Goal: Information Seeking & Learning: Learn about a topic

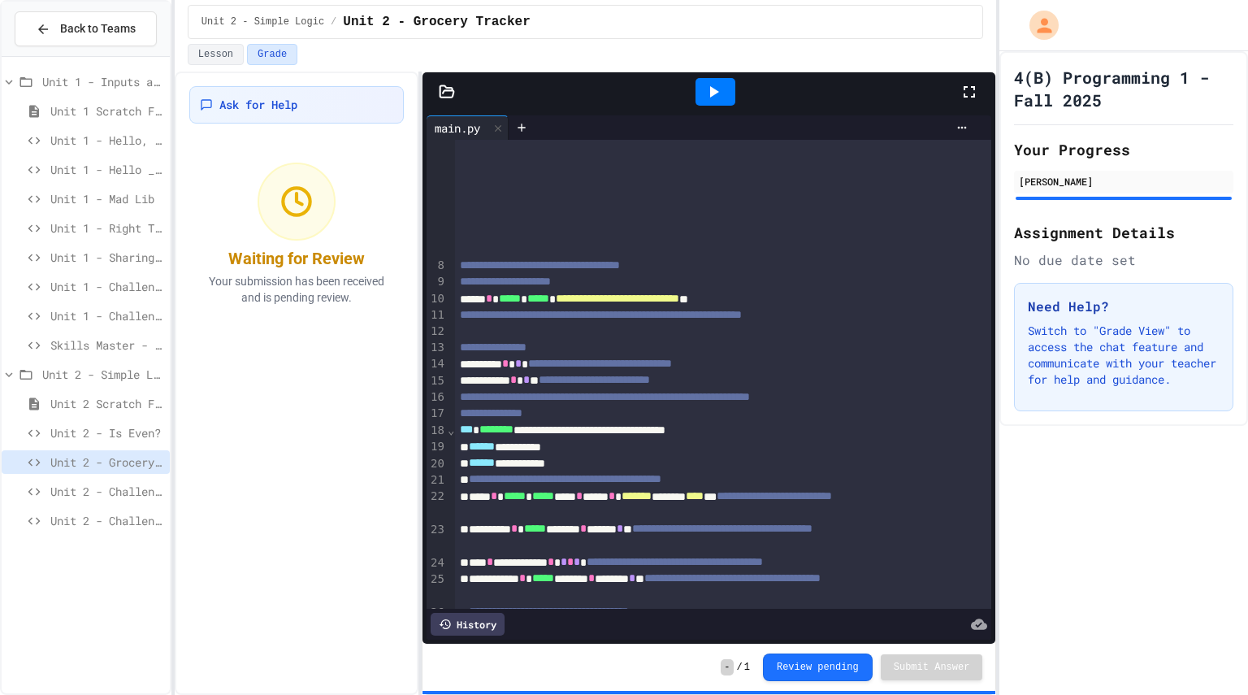
scroll to position [797, 0]
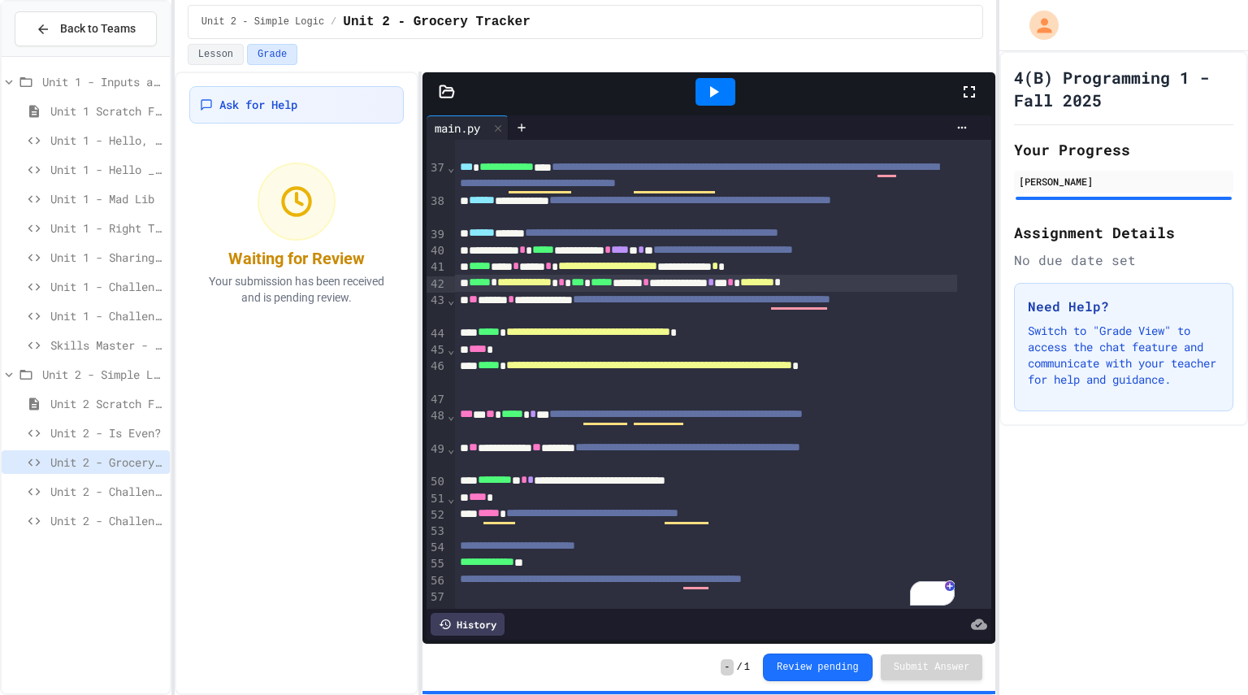
click at [90, 479] on div "Unit 2 - Grocery Tracker" at bounding box center [86, 464] width 168 height 29
click at [85, 483] on span "Unit 2 - Challenge Project - Type of Triangle" at bounding box center [106, 491] width 113 height 17
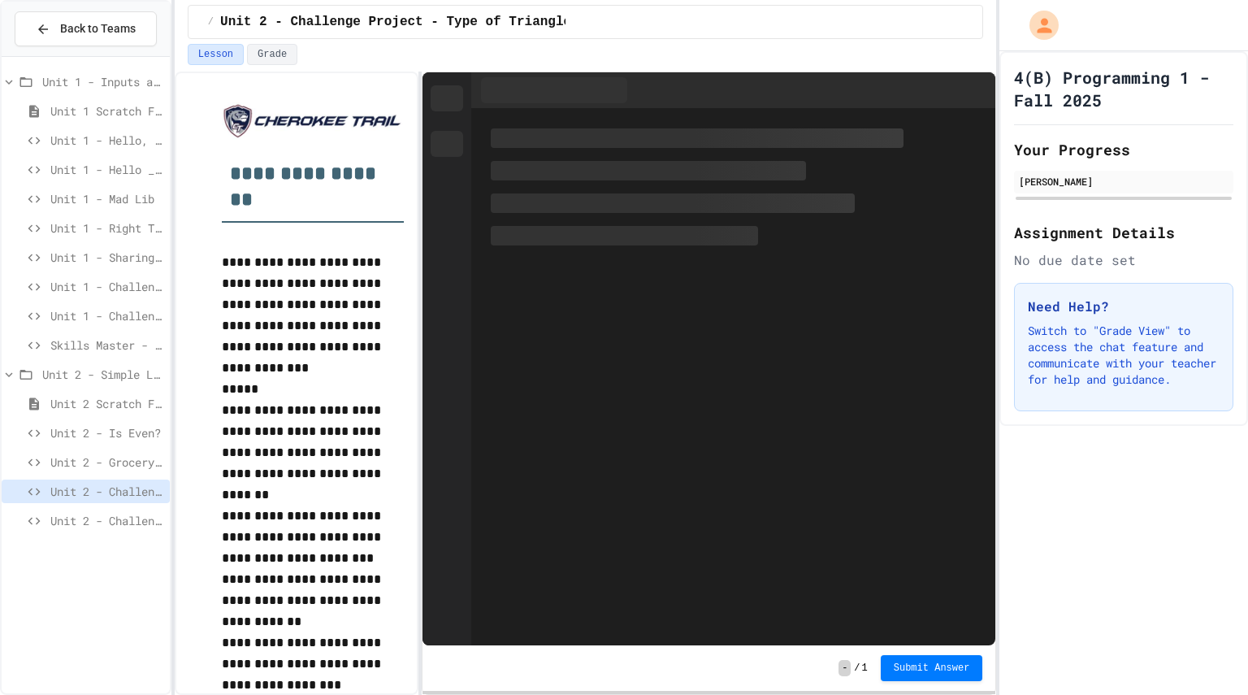
click at [103, 440] on span "Unit 2 - Is Even?" at bounding box center [106, 432] width 113 height 17
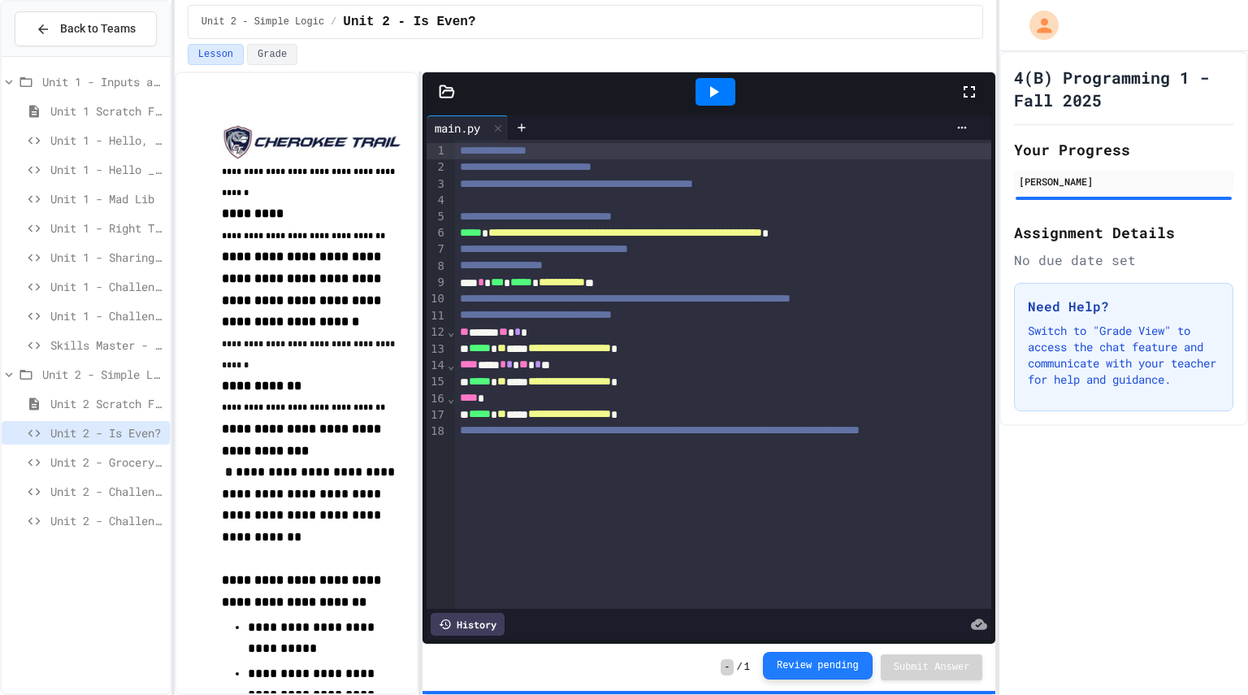
click at [784, 671] on button "Review pending" at bounding box center [818, 666] width 110 height 28
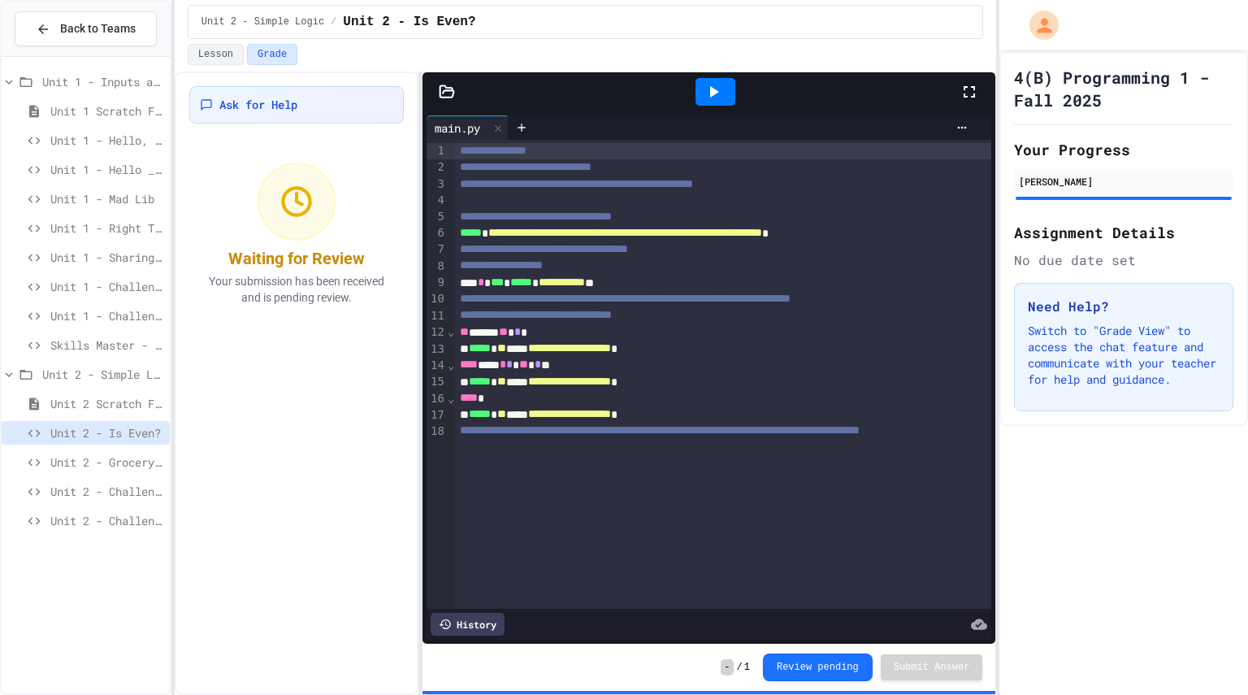
click at [138, 496] on span "Unit 2 - Challenge Project - Type of Triangle" at bounding box center [106, 491] width 113 height 17
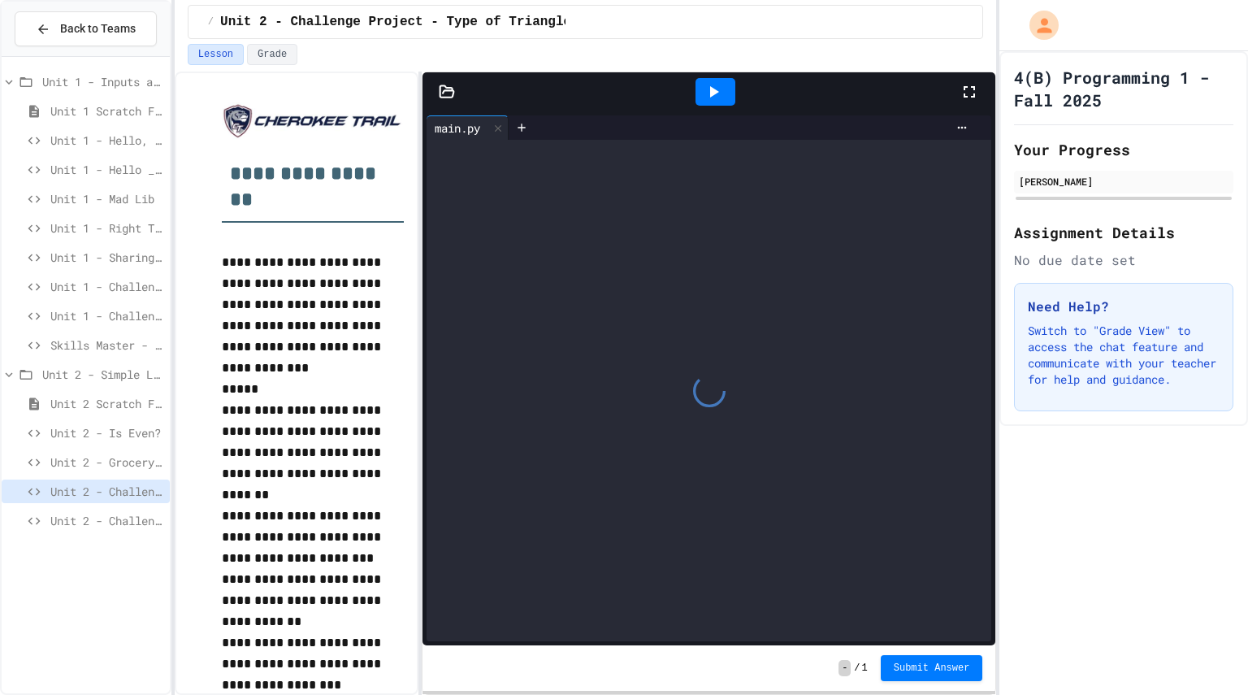
click at [112, 527] on span "Unit 2 - Challenge Project - Colors on Chessboard" at bounding box center [106, 520] width 113 height 17
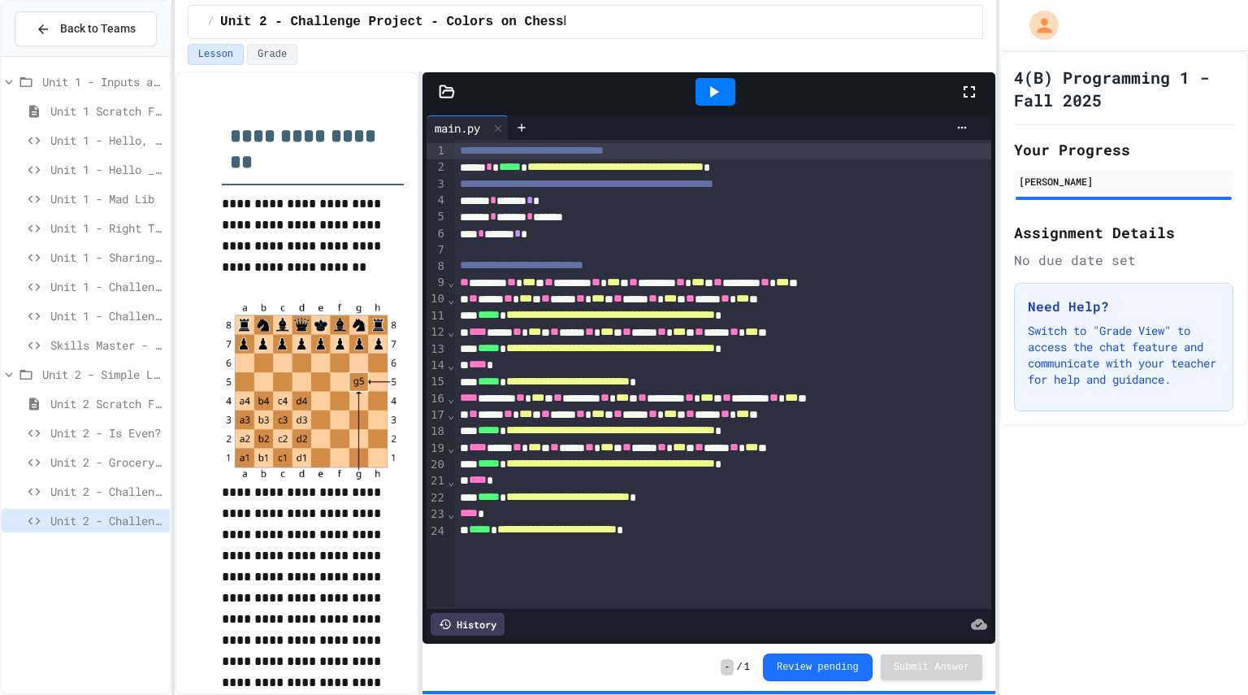
click at [143, 492] on span "Unit 2 - Challenge Project - Type of Triangle" at bounding box center [106, 491] width 113 height 17
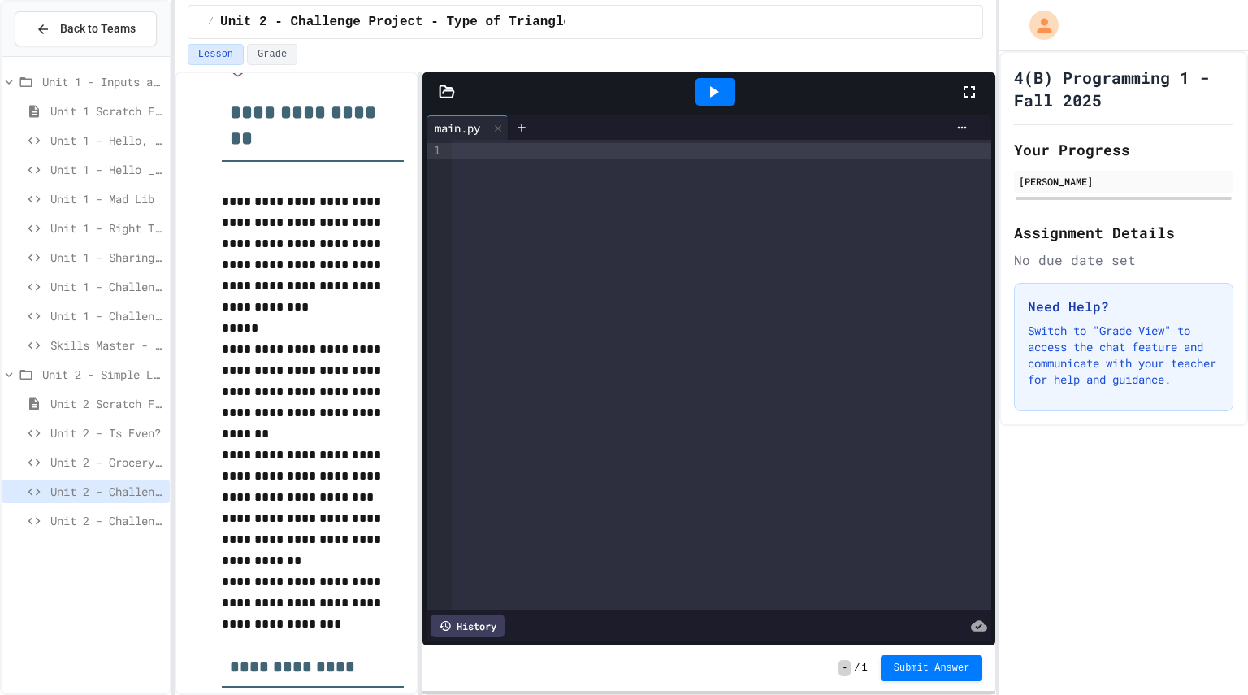
scroll to position [65, 0]
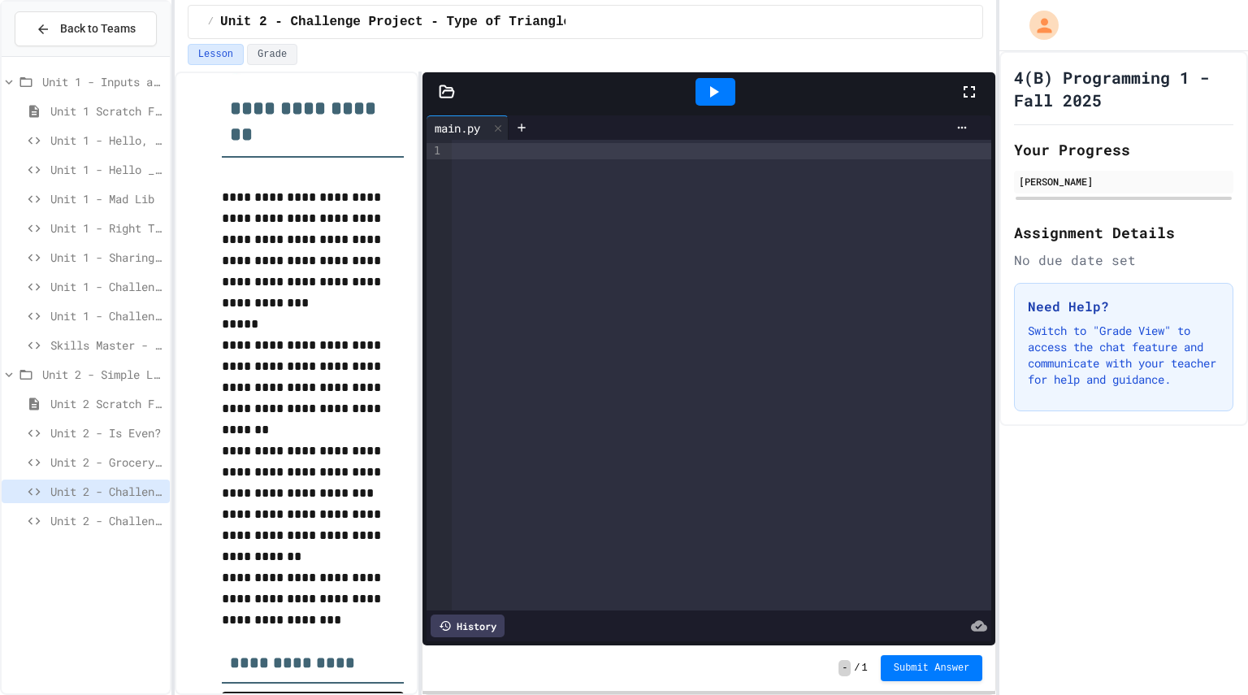
click at [547, 305] on div at bounding box center [722, 375] width 540 height 470
click at [129, 461] on span "Unit 2 - Grocery Tracker" at bounding box center [106, 461] width 113 height 17
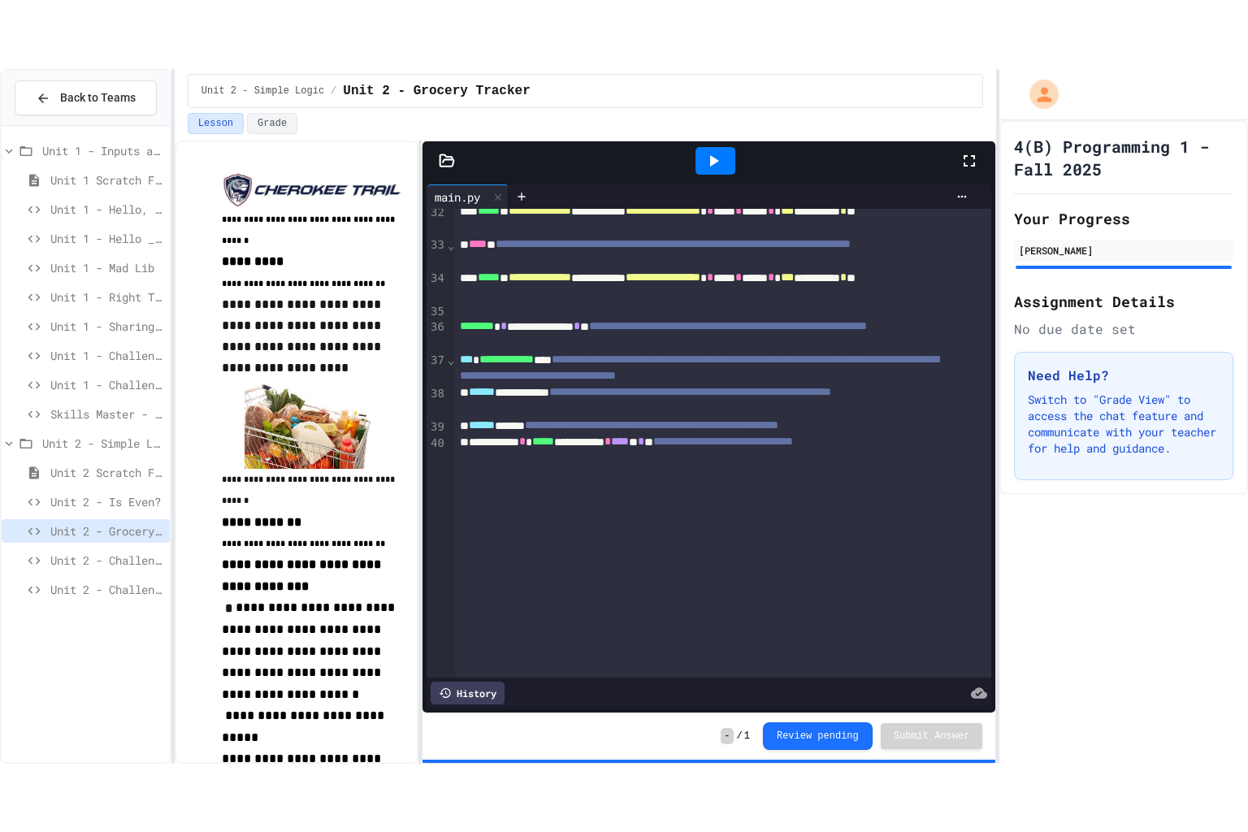
scroll to position [798, 0]
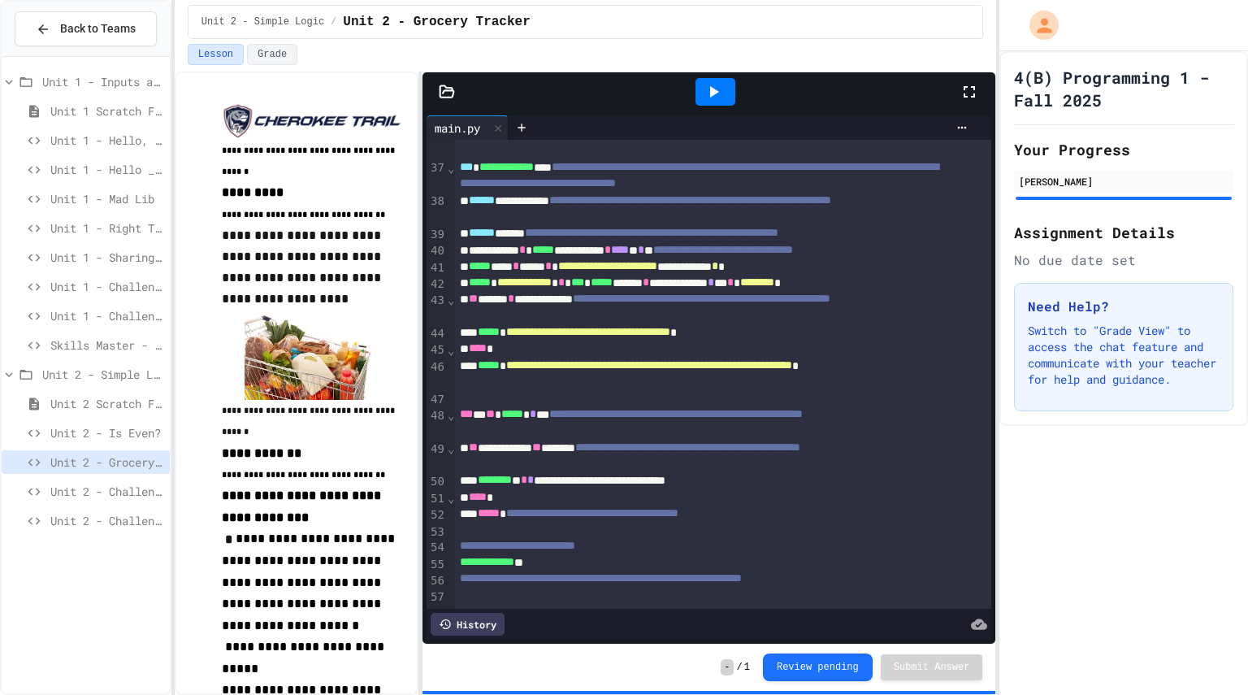
click at [717, 81] on div at bounding box center [715, 92] width 40 height 28
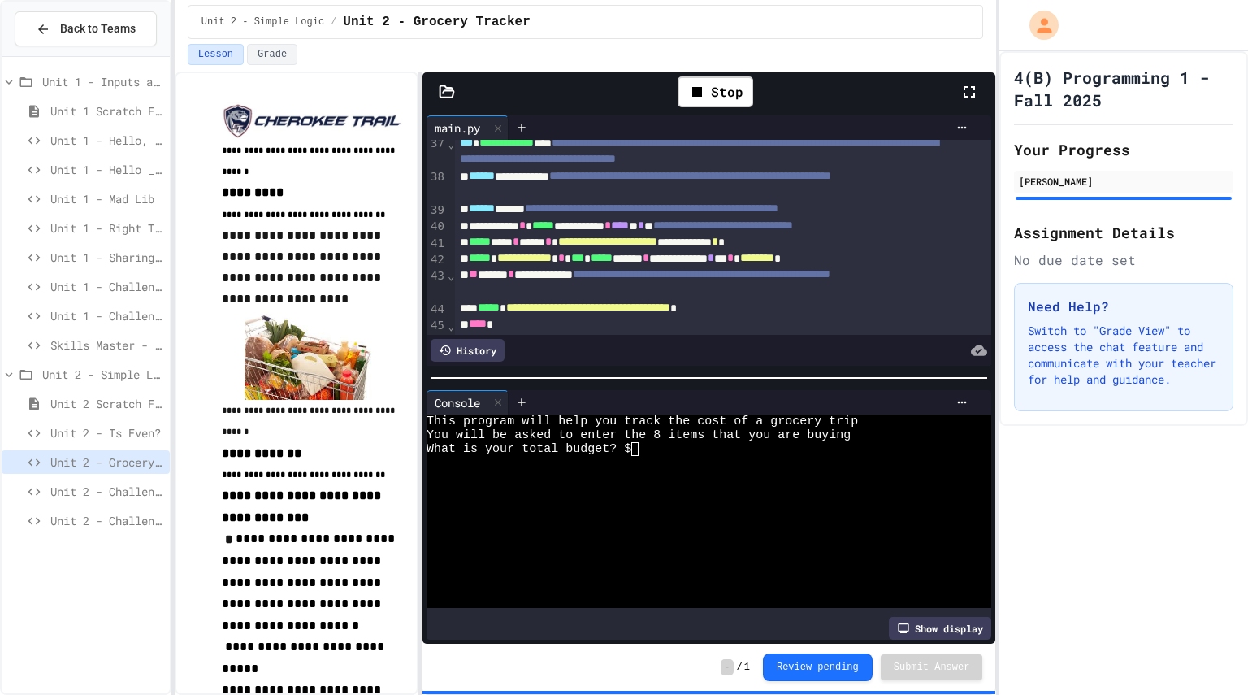
click at [708, 457] on div at bounding box center [694, 463] width 534 height 14
drag, startPoint x: 970, startPoint y: 87, endPoint x: 937, endPoint y: 97, distance: 34.7
click at [937, 97] on div "Stop" at bounding box center [715, 91] width 488 height 47
click at [965, 93] on icon at bounding box center [969, 91] width 19 height 19
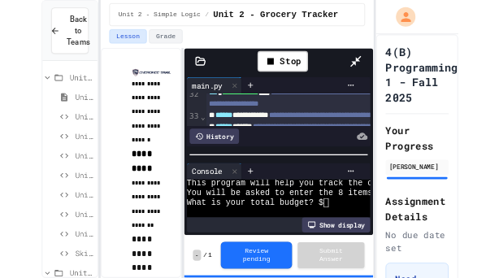
scroll to position [830, 0]
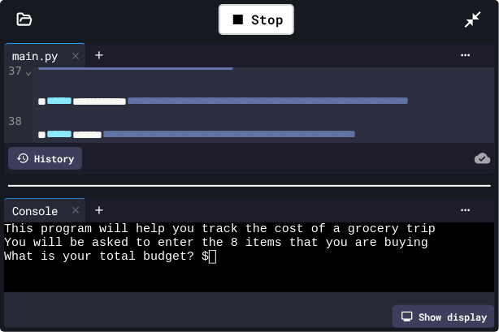
click at [466, 18] on icon at bounding box center [472, 19] width 19 height 19
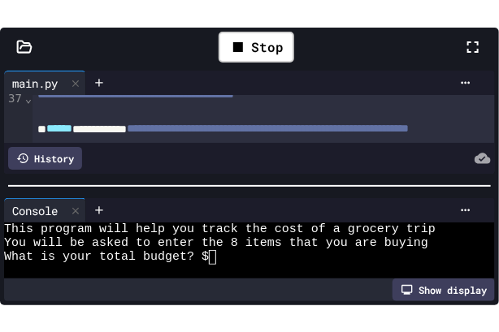
scroll to position [83, 0]
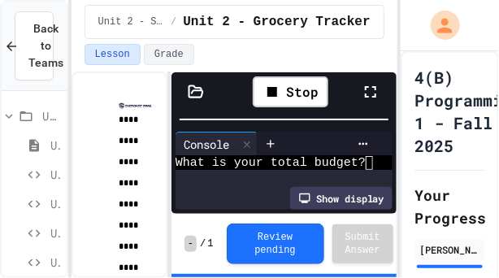
click at [271, 62] on div "**********" at bounding box center [234, 139] width 326 height 278
click at [372, 84] on icon at bounding box center [370, 91] width 19 height 19
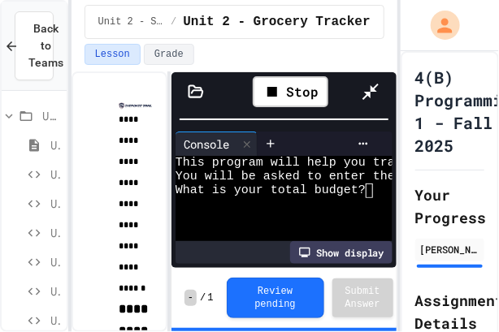
scroll to position [0, 0]
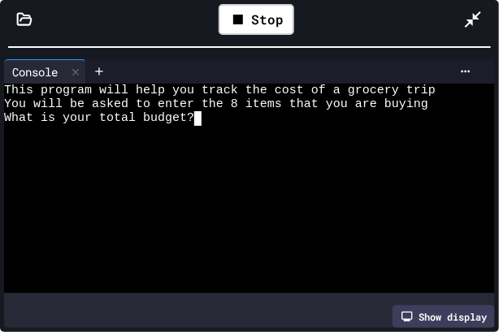
click at [307, 133] on div at bounding box center [238, 133] width 468 height 14
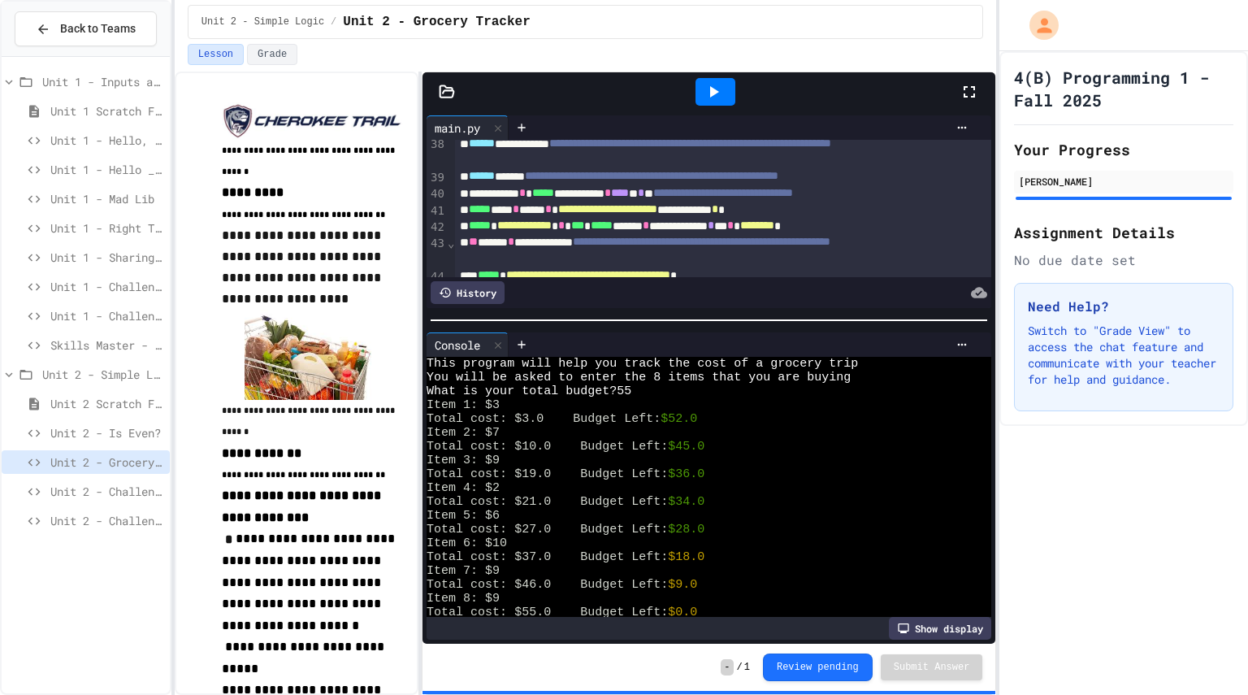
scroll to position [799, 0]
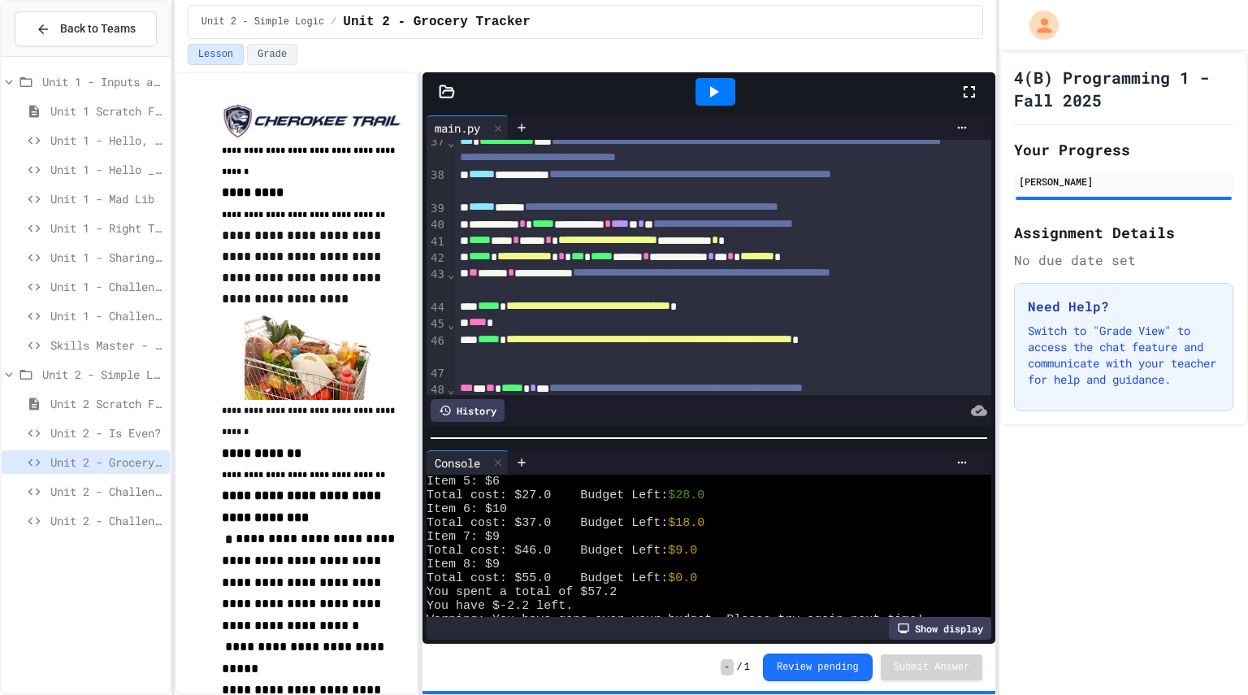
click at [617, 441] on div "**********" at bounding box center [708, 377] width 573 height 532
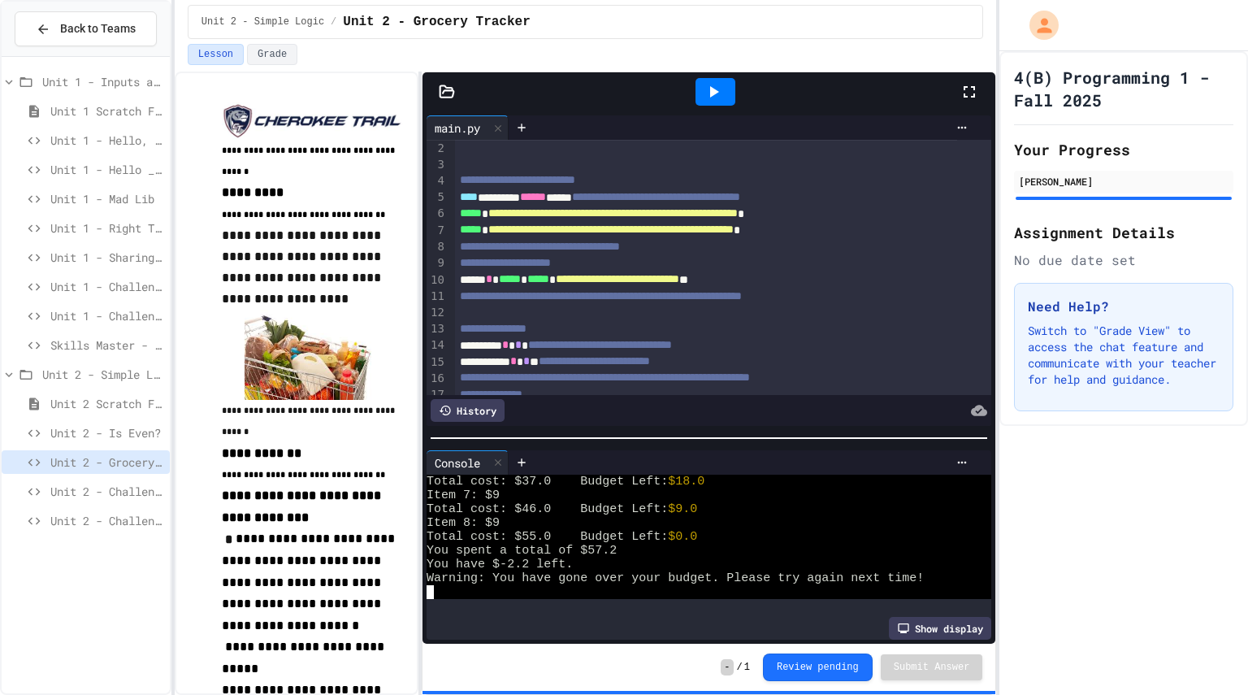
scroll to position [0, 0]
